Goal: Navigation & Orientation: Go to known website

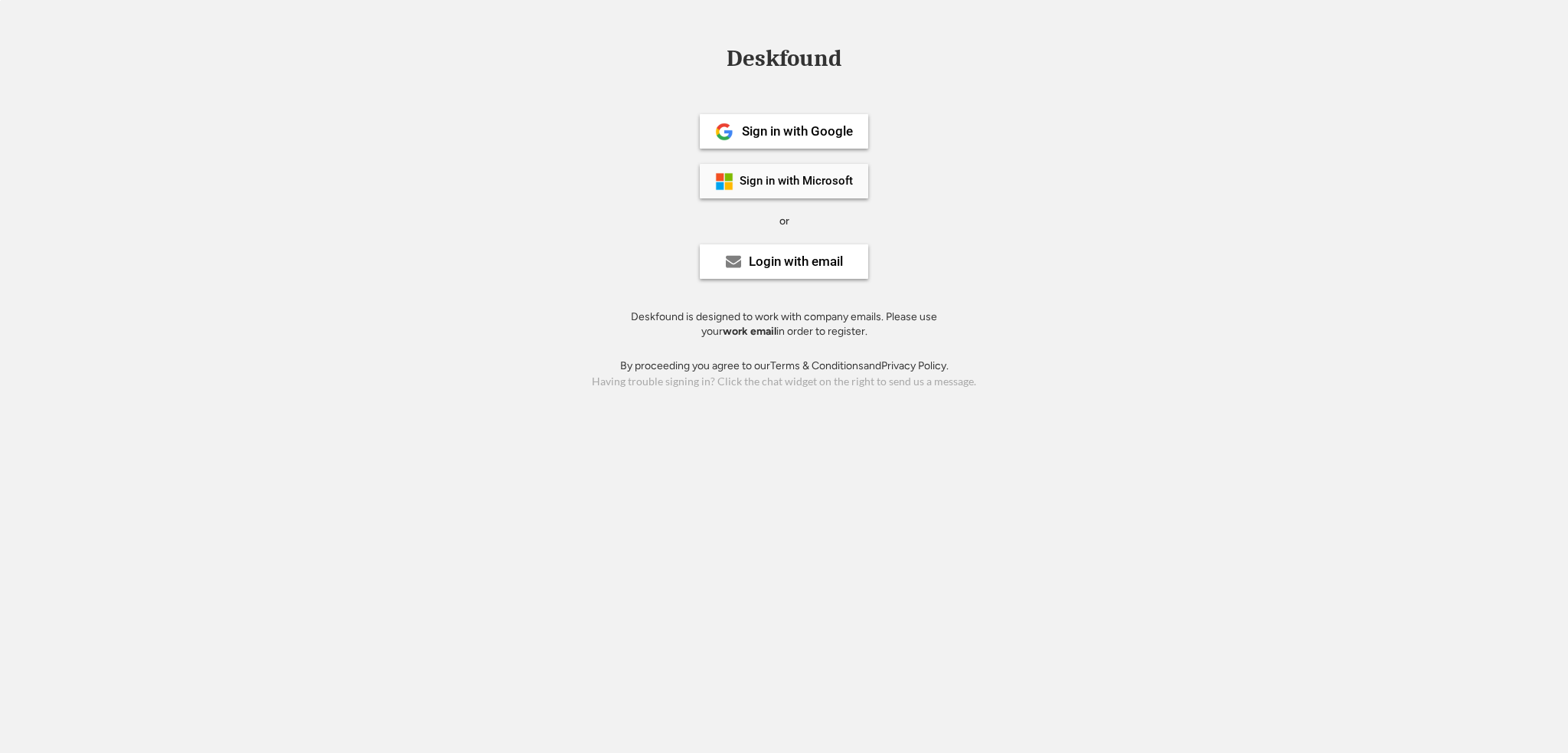
click at [808, 182] on div "Sign in with Microsoft" at bounding box center [797, 182] width 114 height 12
drag, startPoint x: 0, startPoint y: 0, endPoint x: 773, endPoint y: 126, distance: 783.2
click at [773, 126] on div "Sign in with Google" at bounding box center [798, 131] width 111 height 13
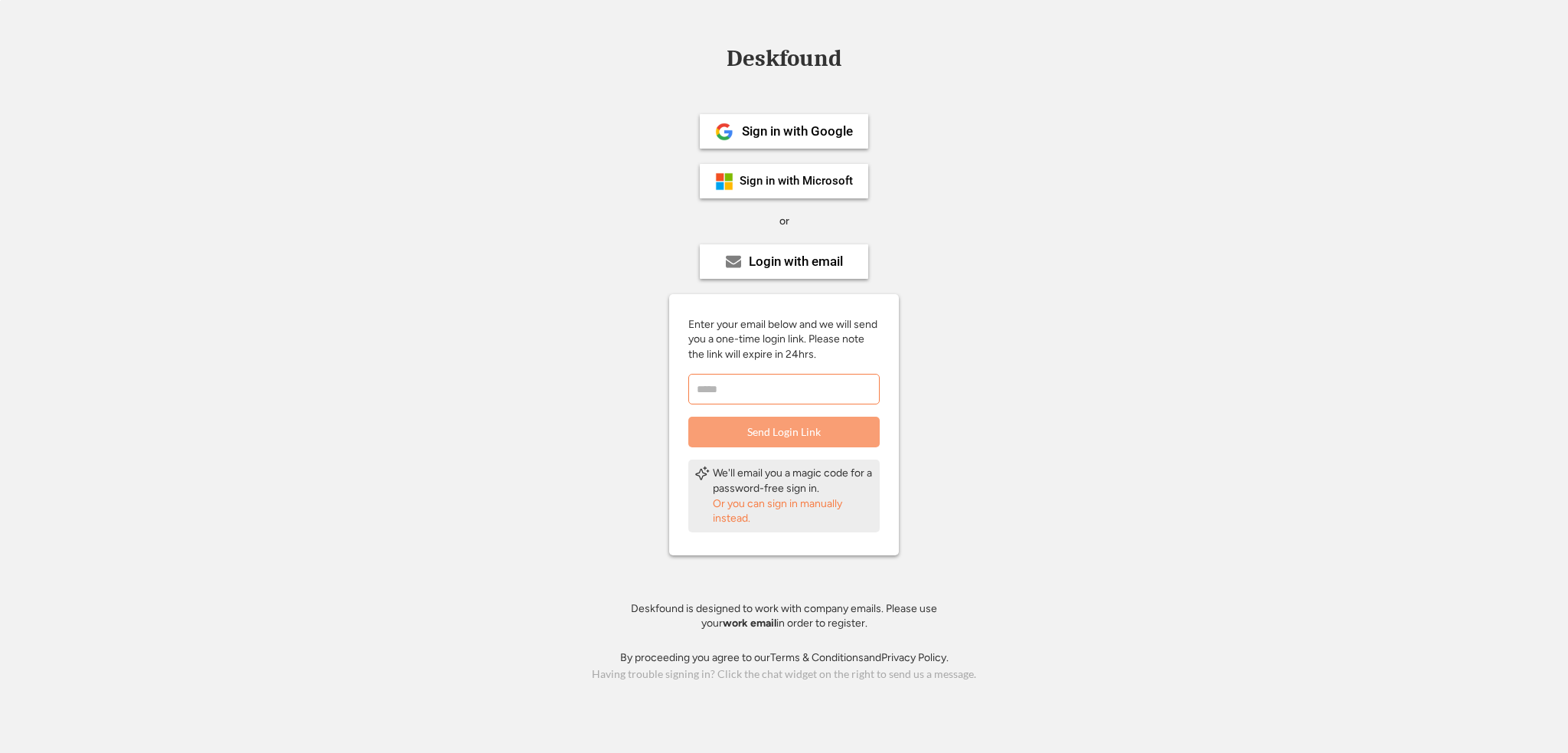
click at [781, 393] on input "email" at bounding box center [784, 389] width 192 height 31
click at [780, 389] on input "email" at bounding box center [784, 389] width 192 height 31
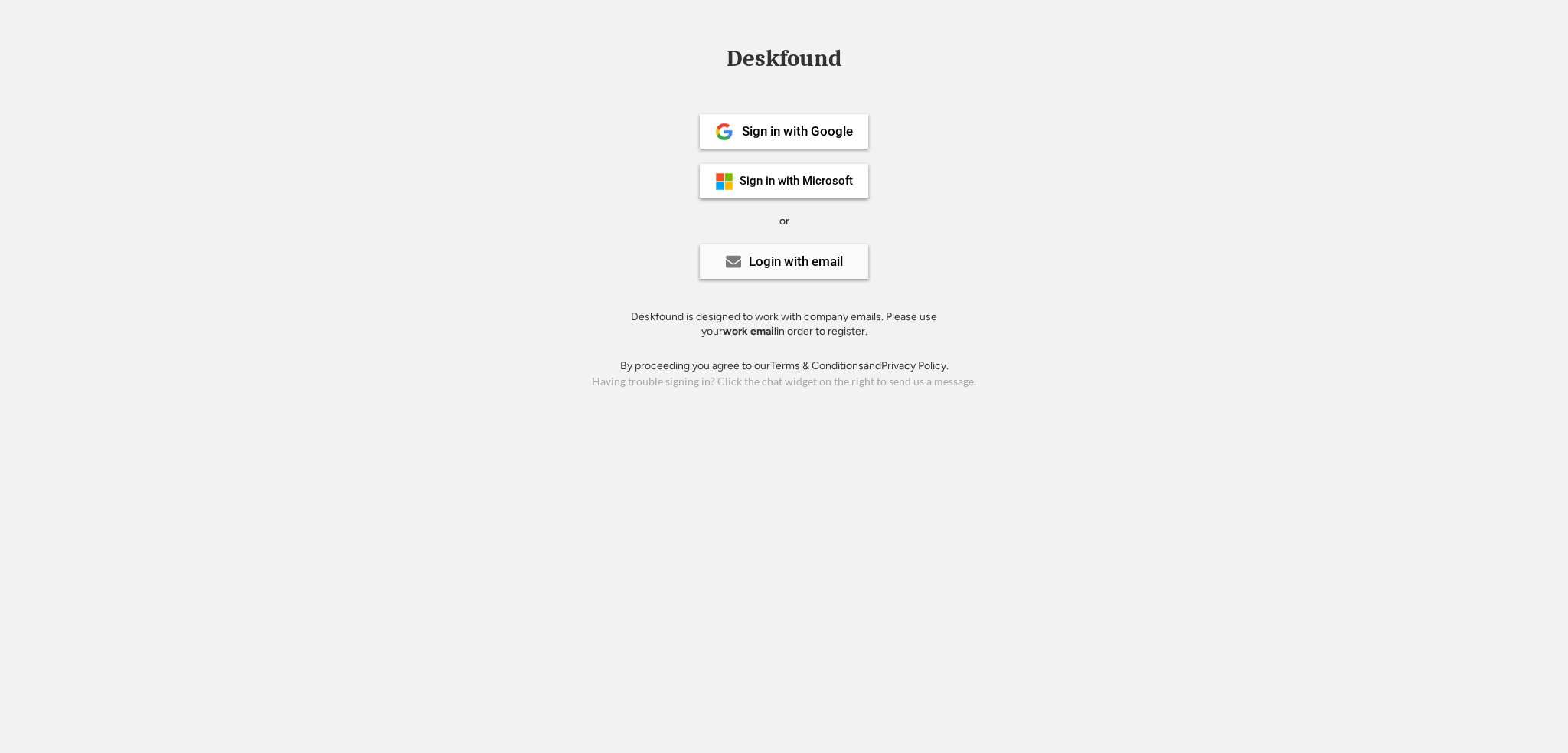
click at [801, 263] on div "Login with email" at bounding box center [796, 261] width 94 height 13
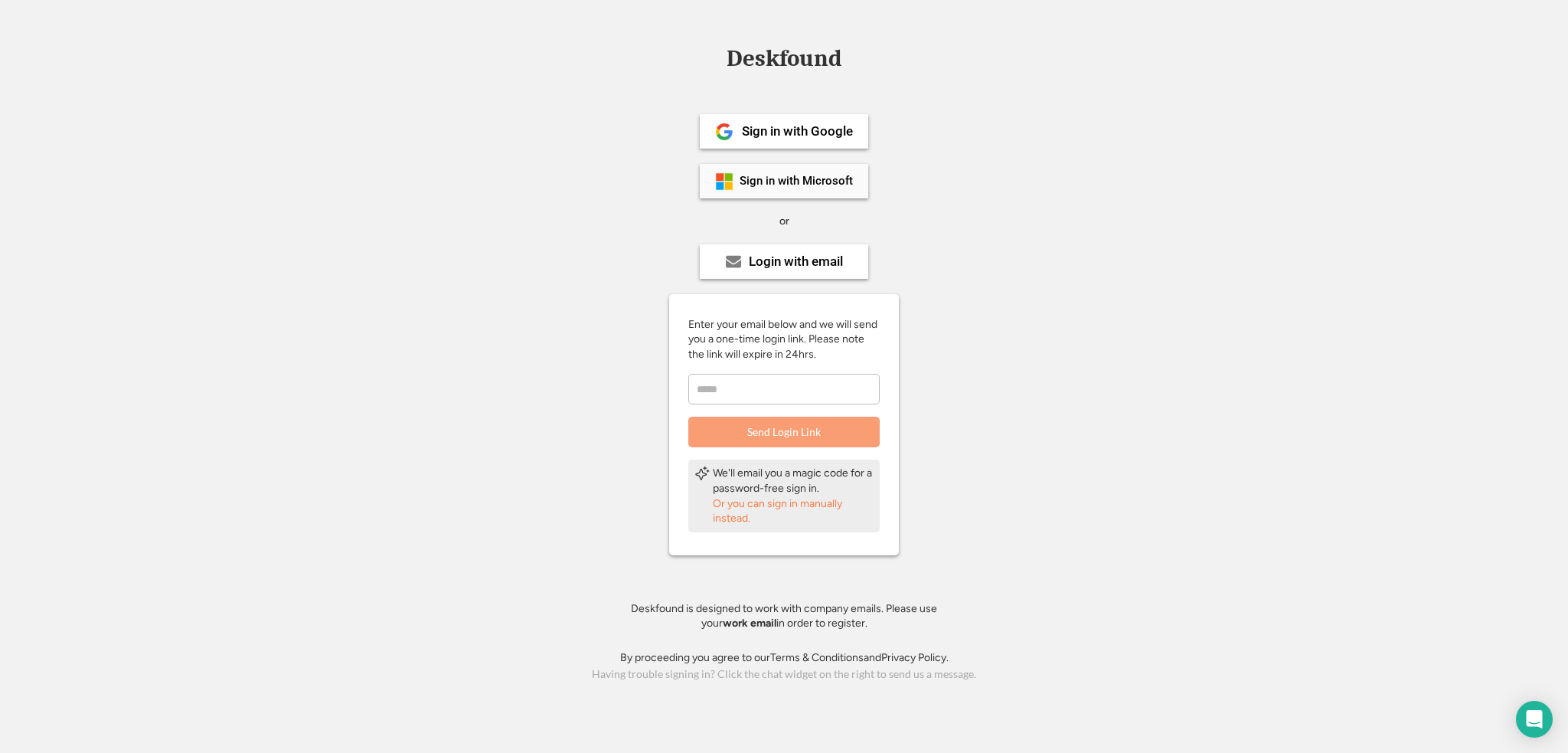
click at [827, 179] on div "Sign in with Microsoft" at bounding box center [797, 182] width 114 height 12
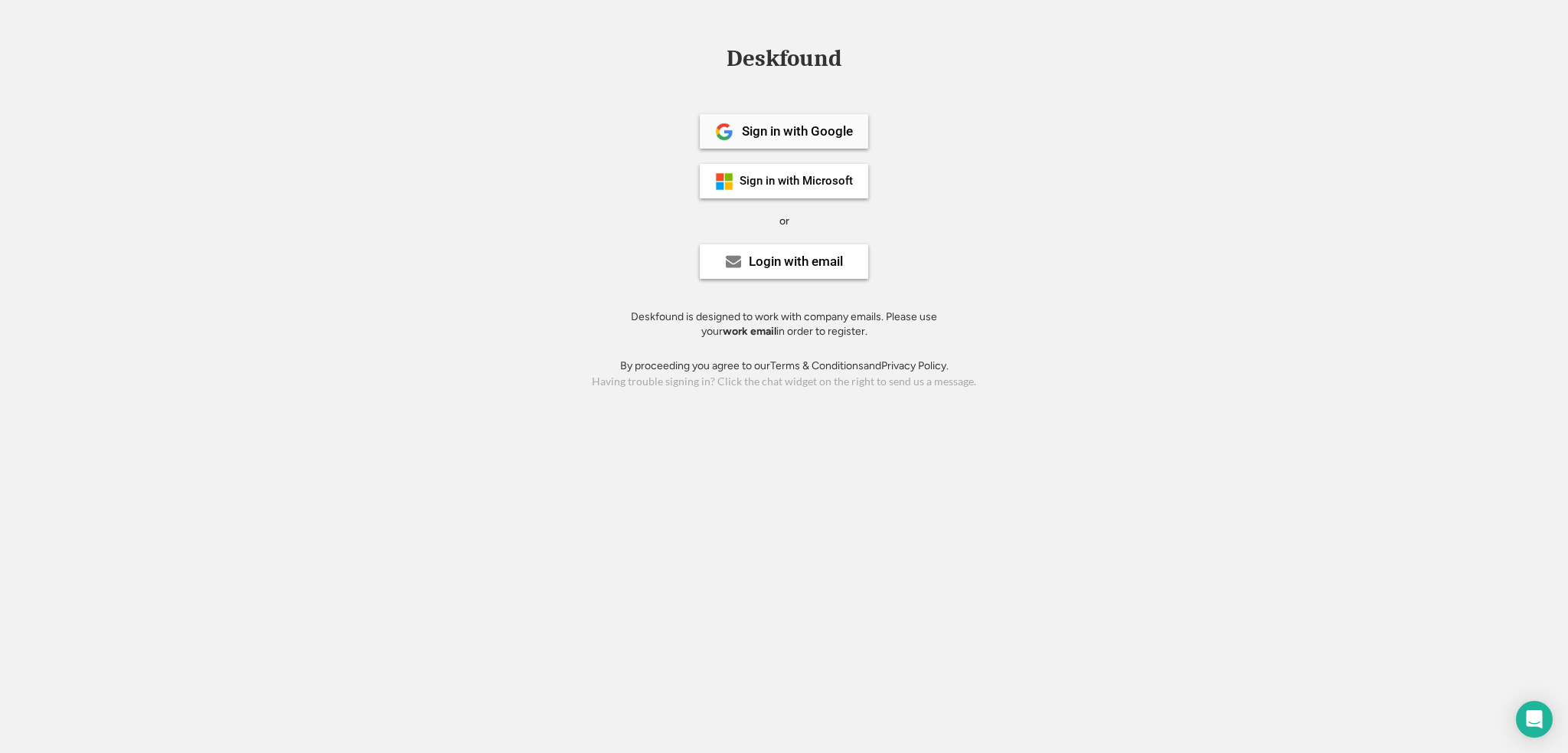
click at [838, 121] on div "Sign in with Google" at bounding box center [784, 131] width 169 height 35
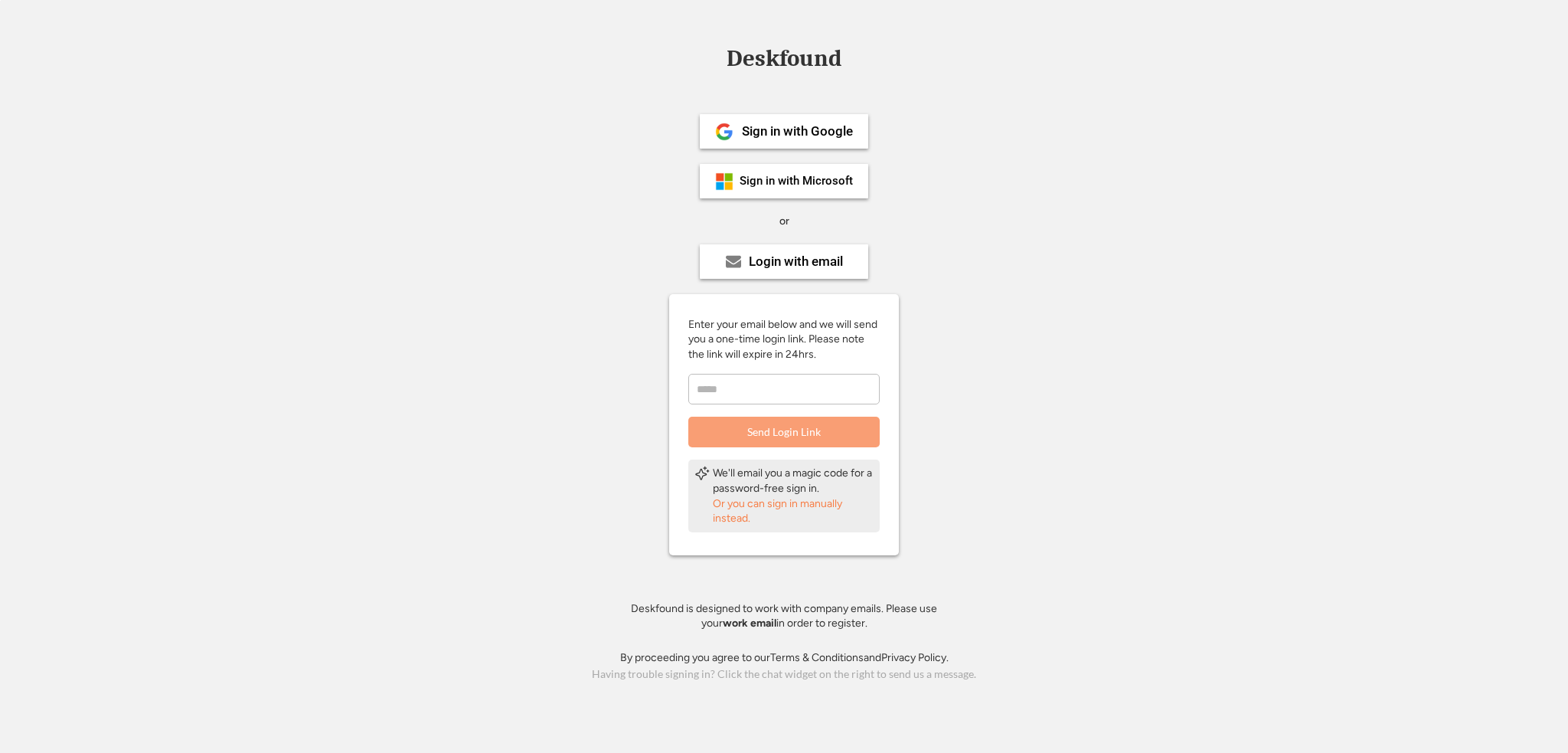
click at [775, 390] on input "email" at bounding box center [784, 389] width 192 height 31
type input "**********"
click at [782, 430] on button "Send Login Link" at bounding box center [784, 432] width 192 height 31
